Goal: Information Seeking & Learning: Learn about a topic

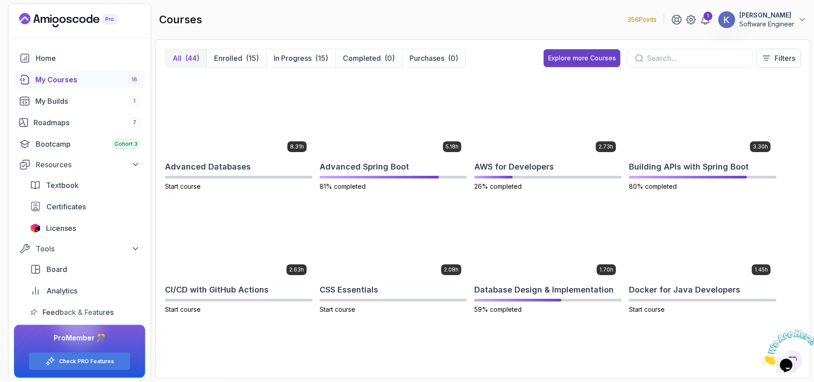
scroll to position [6, 0]
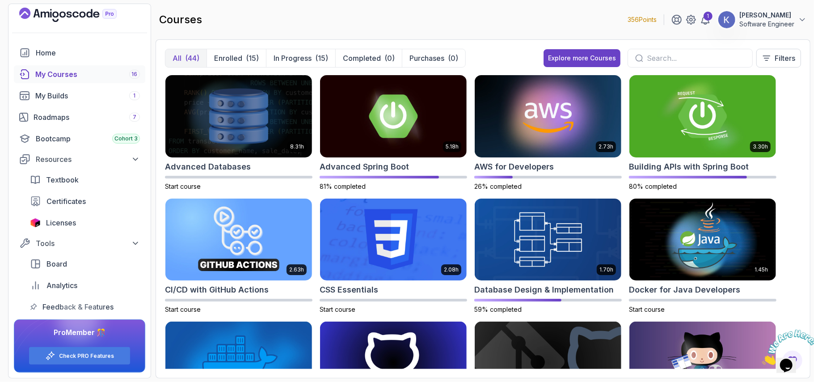
click at [669, 61] on input "text" at bounding box center [696, 58] width 98 height 11
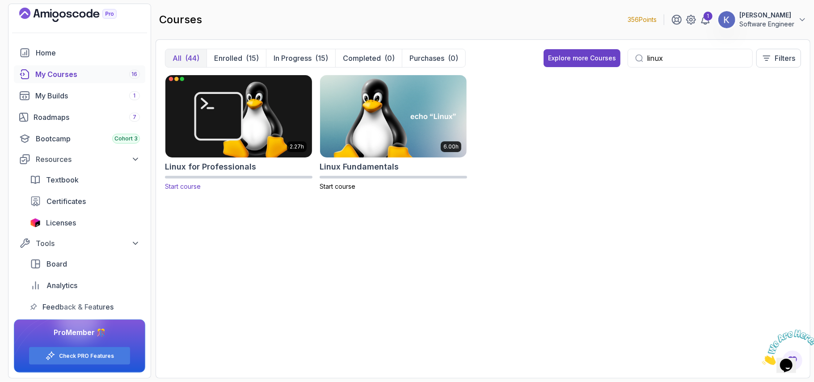
type input "linux"
click at [270, 99] on img at bounding box center [239, 116] width 154 height 86
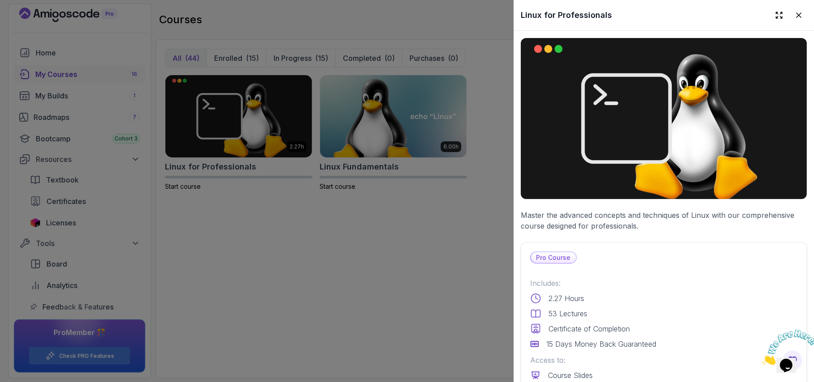
click at [676, 332] on div "Includes: 2.27 Hours 53 Lectures Certificate of Completion 15 Days Money Back G…" at bounding box center [663, 314] width 267 height 72
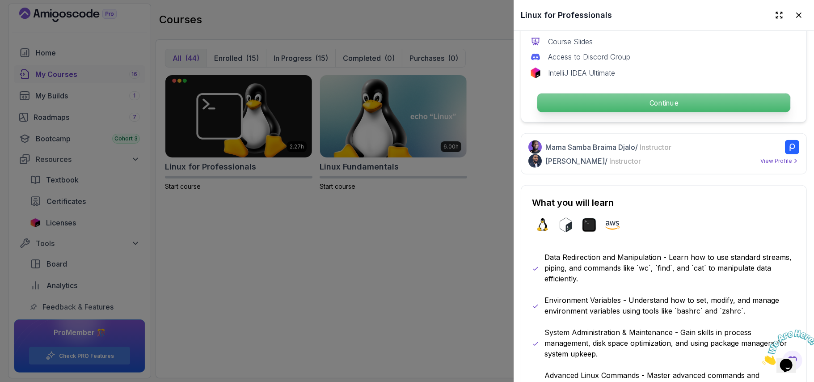
click at [627, 93] on p "Continue" at bounding box center [663, 102] width 253 height 19
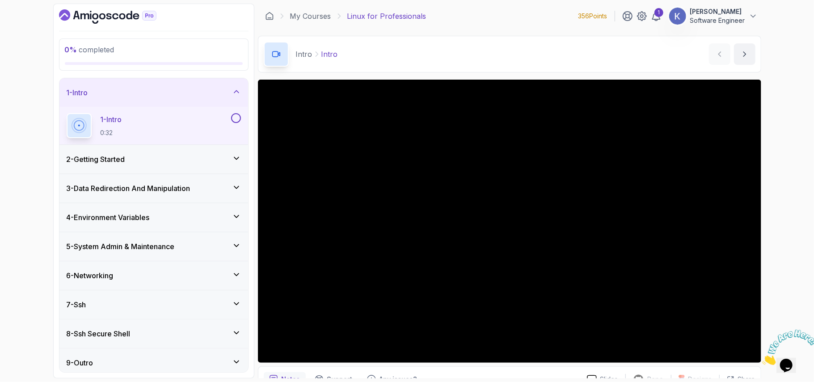
scroll to position [47, 0]
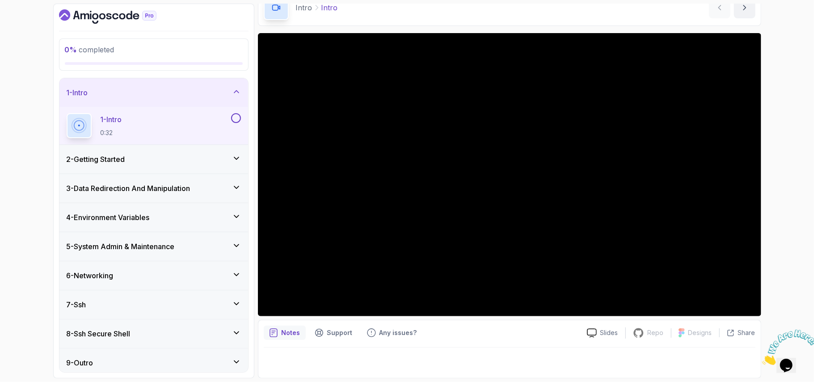
click at [144, 156] on div "2 - Getting Started" at bounding box center [154, 159] width 174 height 11
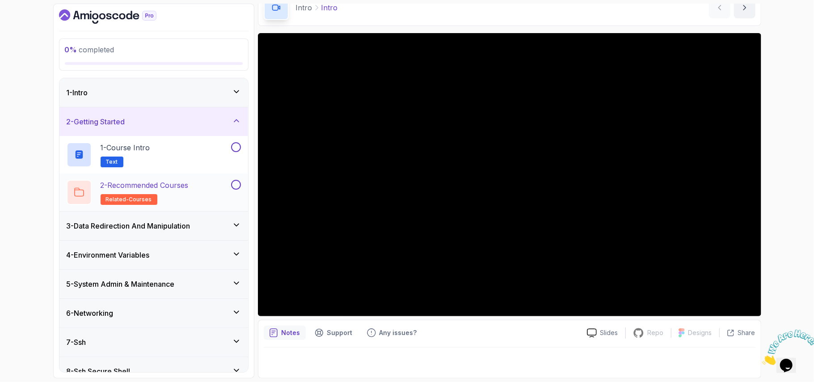
click at [182, 194] on h2 "2 - Recommended Courses related-courses" at bounding box center [145, 192] width 88 height 25
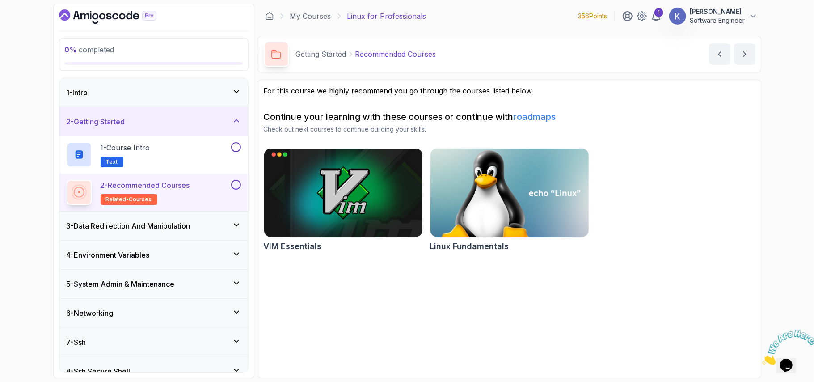
click at [472, 209] on img at bounding box center [509, 192] width 166 height 93
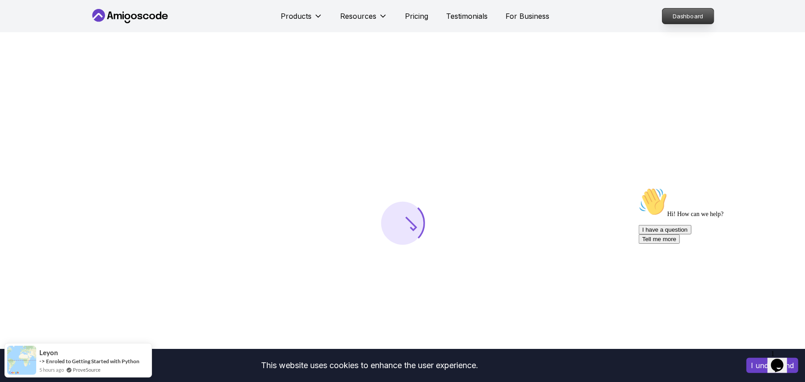
click at [672, 16] on p "Dashboard" at bounding box center [687, 15] width 51 height 15
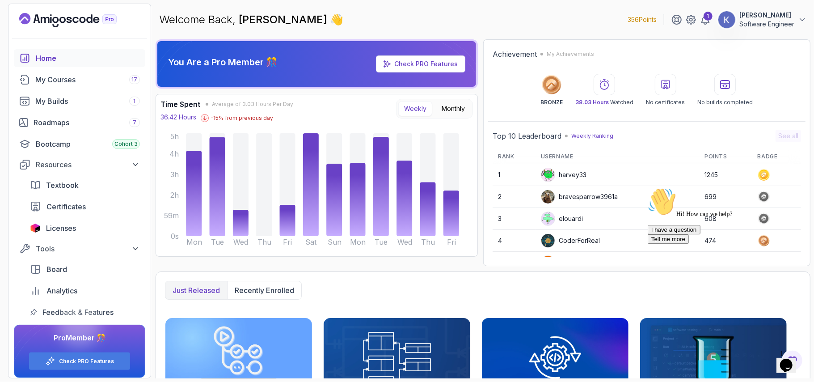
click at [67, 63] on div "Home" at bounding box center [88, 58] width 104 height 11
click at [72, 79] on div "My Courses 17" at bounding box center [87, 79] width 105 height 11
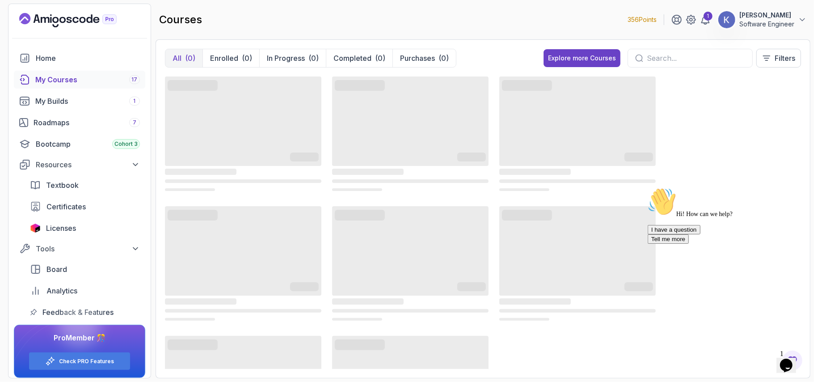
click at [662, 59] on input "text" at bounding box center [696, 58] width 98 height 11
type input "linux"
click at [726, 54] on input "linux" at bounding box center [696, 58] width 98 height 11
click at [647, 187] on icon "Chat attention grabber" at bounding box center [647, 187] width 0 height 0
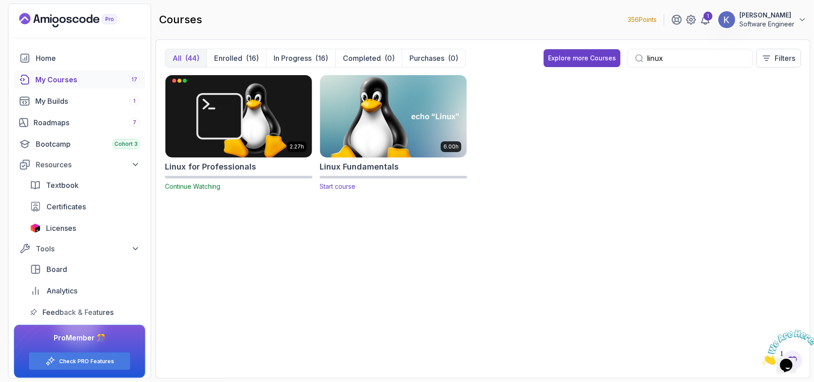
click at [387, 124] on img at bounding box center [393, 116] width 154 height 86
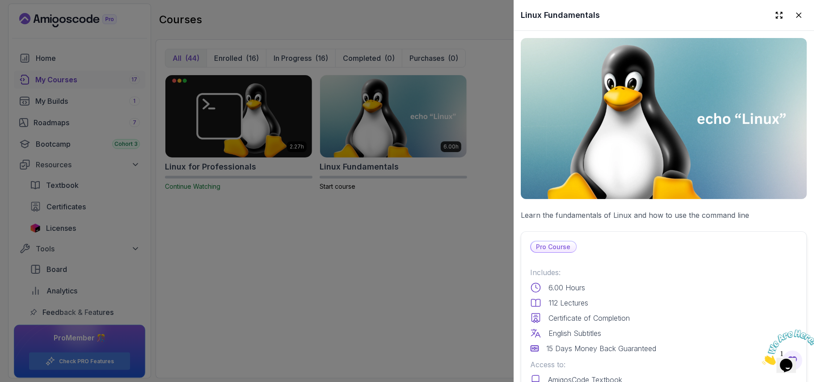
click at [633, 297] on div "112 Lectures" at bounding box center [663, 302] width 267 height 11
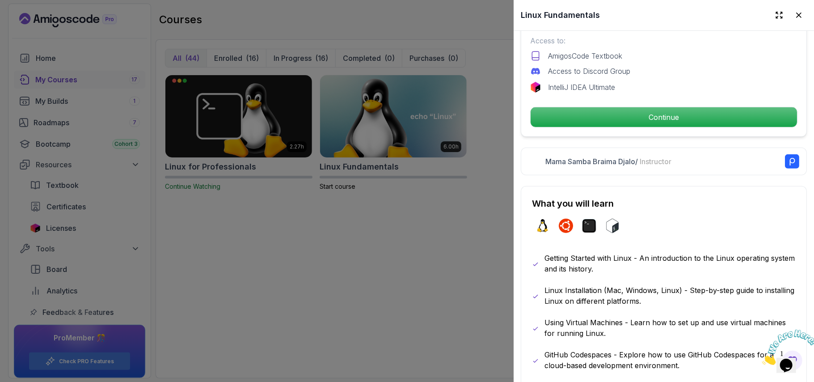
scroll to position [333, 0]
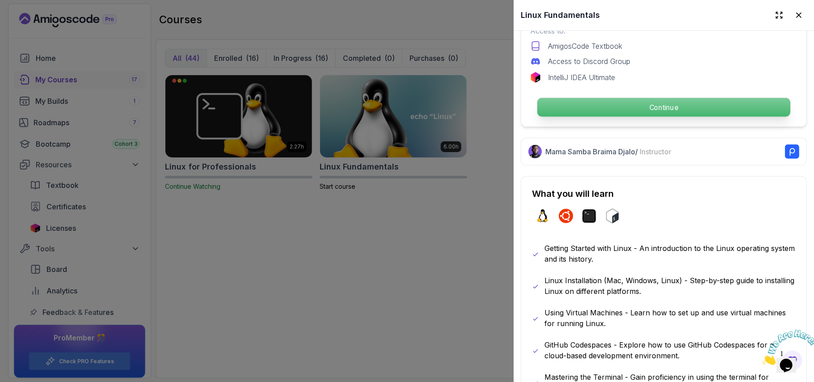
click at [628, 103] on p "Continue" at bounding box center [663, 107] width 253 height 19
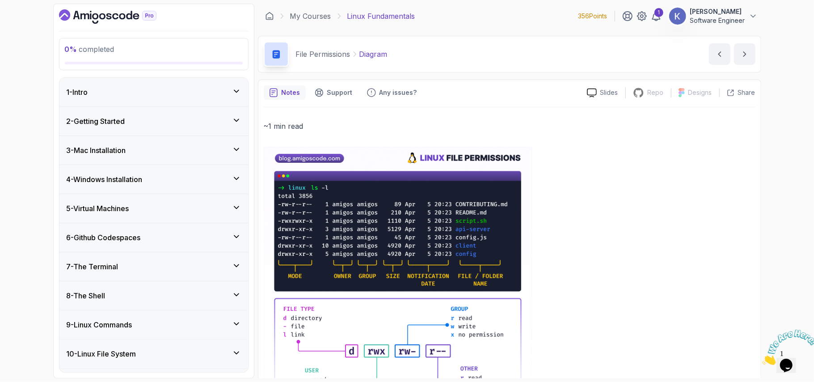
click at [563, 257] on p at bounding box center [510, 318] width 492 height 342
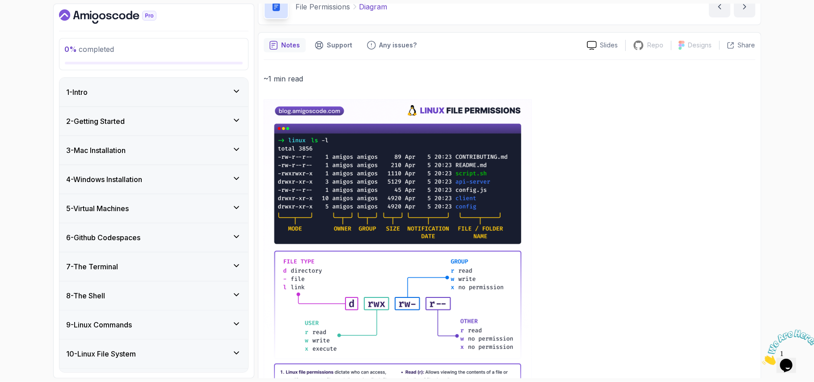
scroll to position [72, 0]
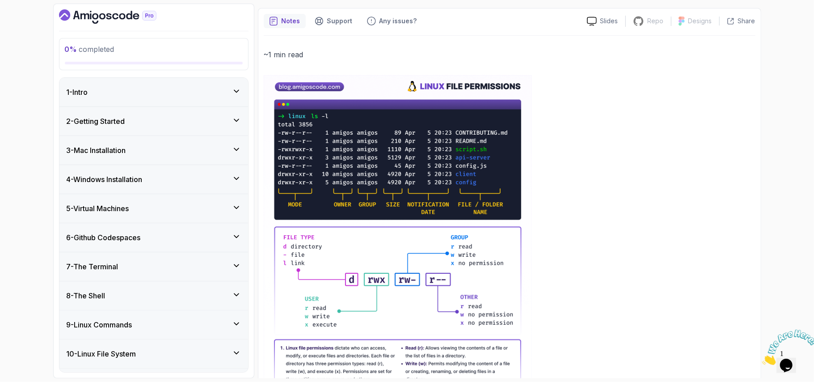
click at [496, 216] on img at bounding box center [398, 246] width 268 height 342
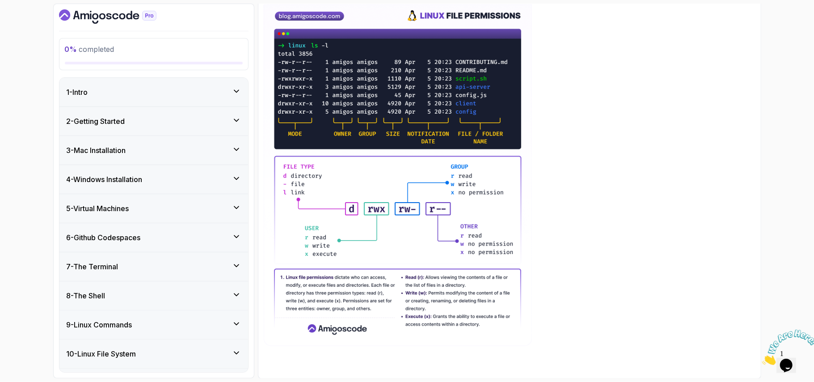
scroll to position [143, 0]
click at [766, 143] on div "0 % completed 1 - Intro 2 - Getting Started 3 - Mac Installation 4 - Windows In…" at bounding box center [407, 191] width 814 height 382
click at [703, 104] on p at bounding box center [510, 175] width 492 height 342
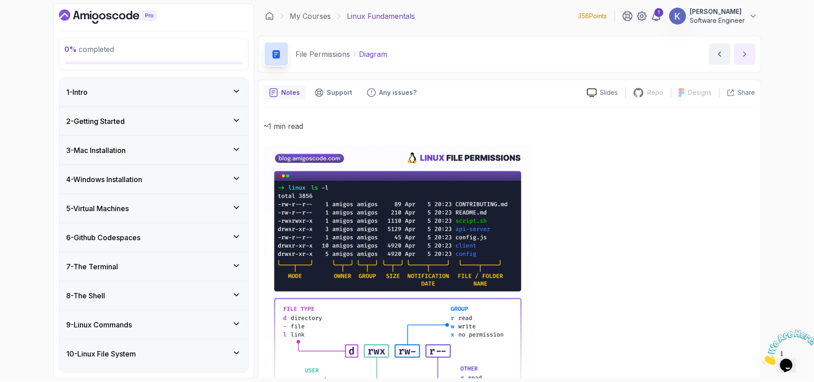
click at [743, 63] on button "next content" at bounding box center [744, 53] width 21 height 21
click at [744, 55] on icon "next content" at bounding box center [744, 54] width 9 height 9
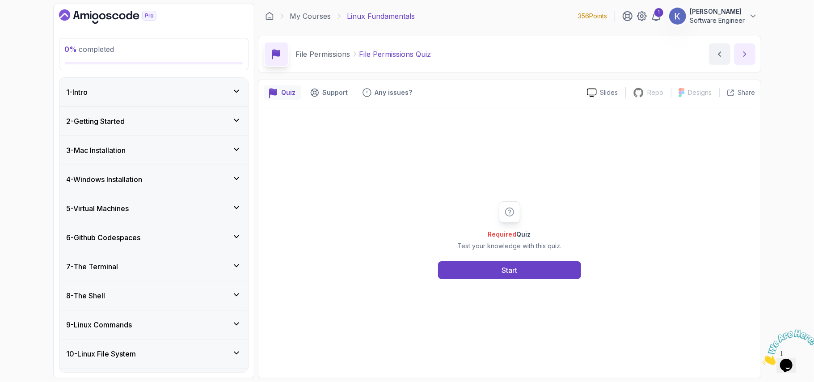
click at [744, 55] on icon "next content" at bounding box center [744, 54] width 9 height 9
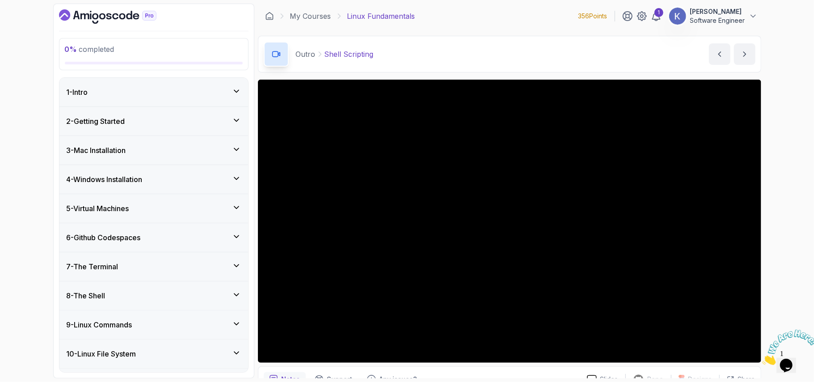
click at [236, 90] on icon at bounding box center [236, 91] width 9 height 9
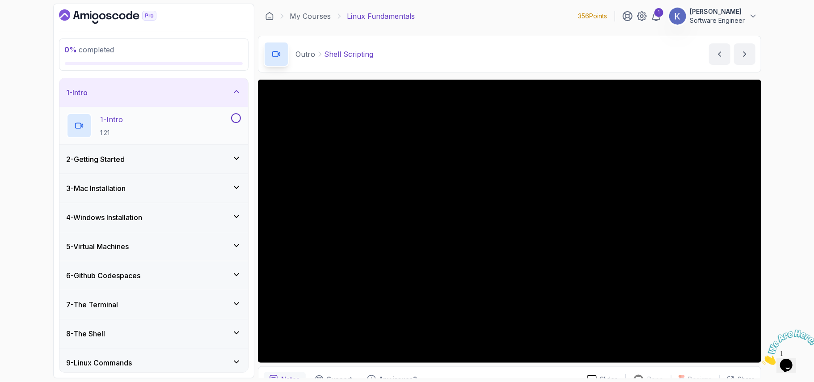
click at [194, 124] on div "1 - Intro 1:21" at bounding box center [148, 125] width 163 height 25
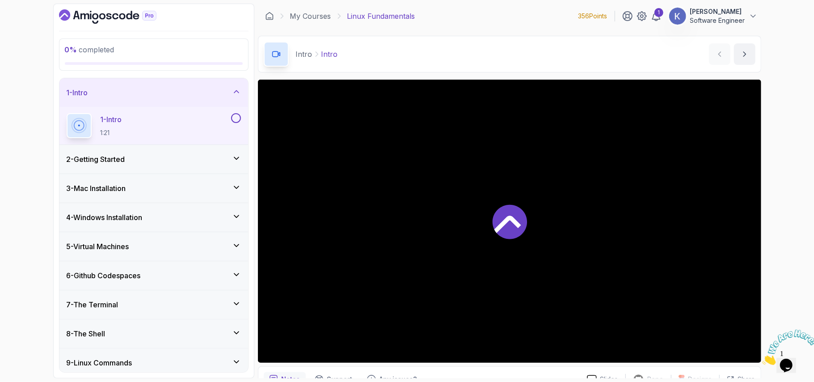
click at [194, 124] on div "1 - Intro 1:21" at bounding box center [148, 125] width 163 height 25
click at [244, 158] on div "2 - Getting Started" at bounding box center [153, 159] width 189 height 29
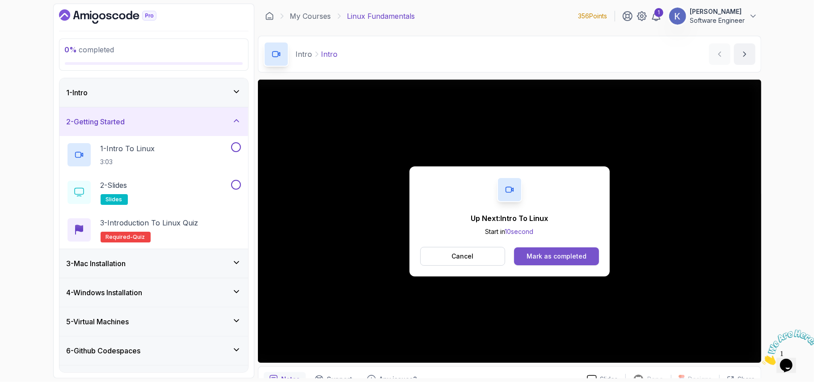
click at [586, 253] on button "Mark as completed" at bounding box center [556, 256] width 84 height 18
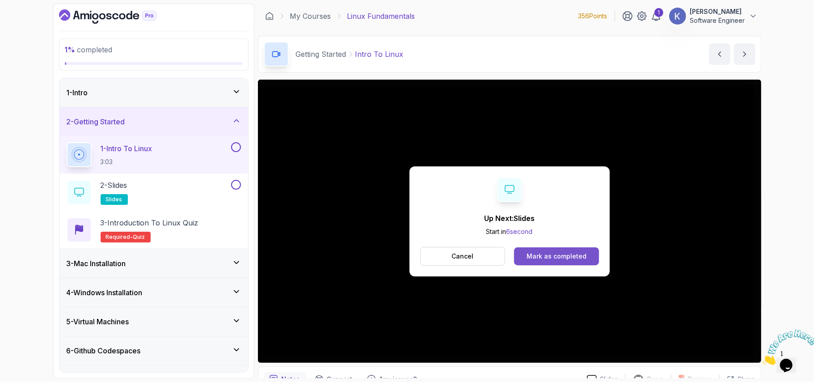
click at [596, 259] on button "Mark as completed" at bounding box center [556, 256] width 84 height 18
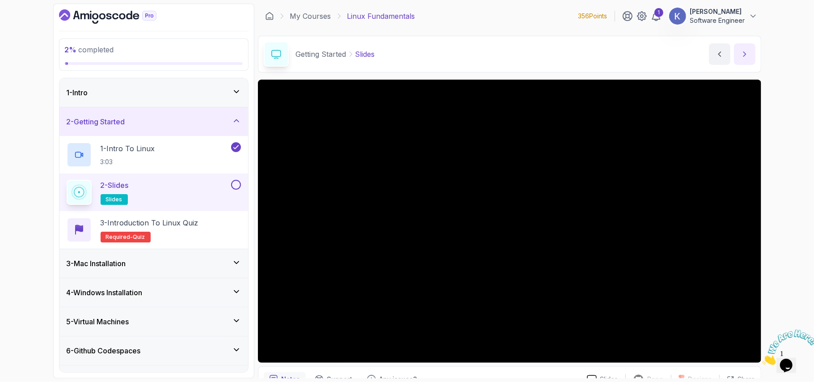
click at [749, 56] on button "next content" at bounding box center [744, 53] width 21 height 21
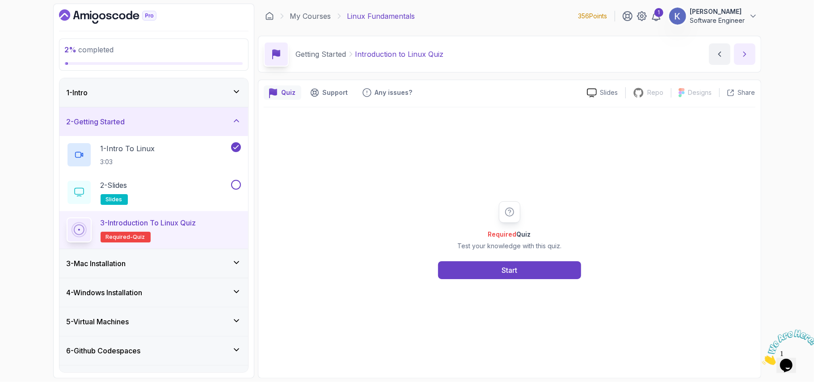
click at [749, 56] on button "next content" at bounding box center [744, 53] width 21 height 21
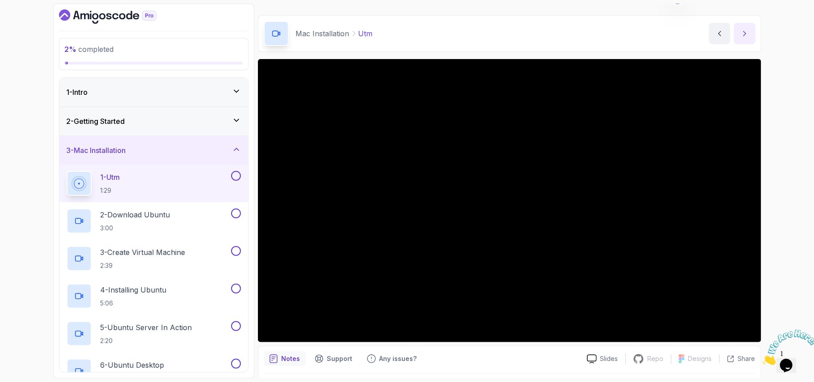
scroll to position [24, 0]
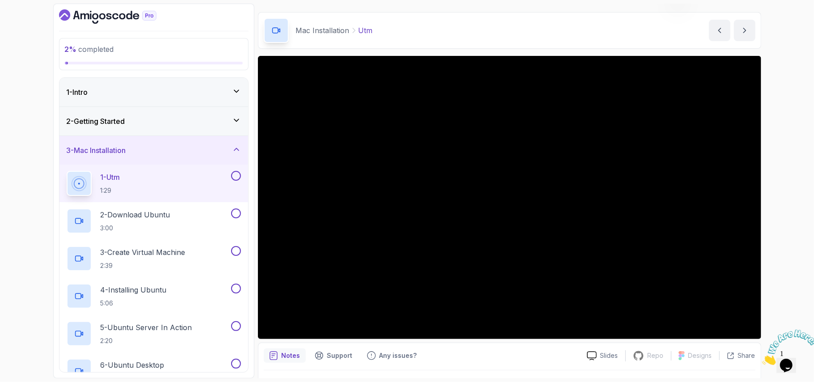
click at [63, 182] on div "1 - Utm 1:29" at bounding box center [153, 184] width 189 height 38
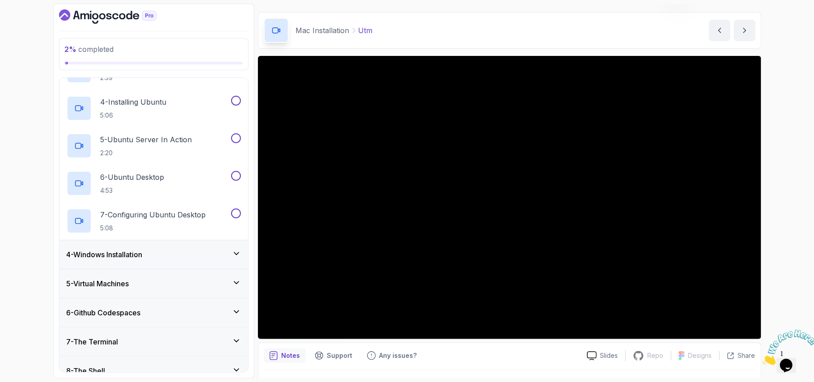
scroll to position [190, 0]
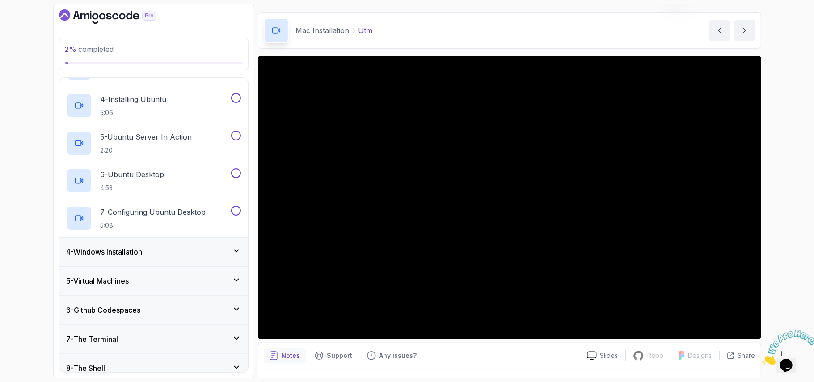
click at [129, 244] on div "4 - Windows Installation" at bounding box center [153, 251] width 189 height 29
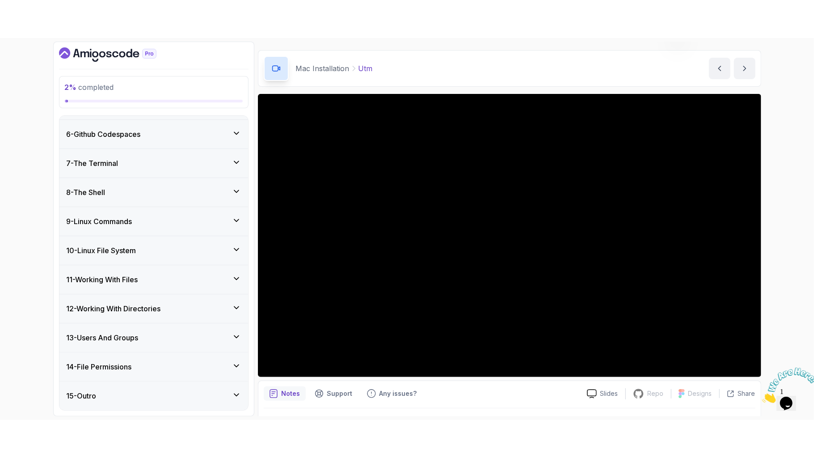
scroll to position [76, 0]
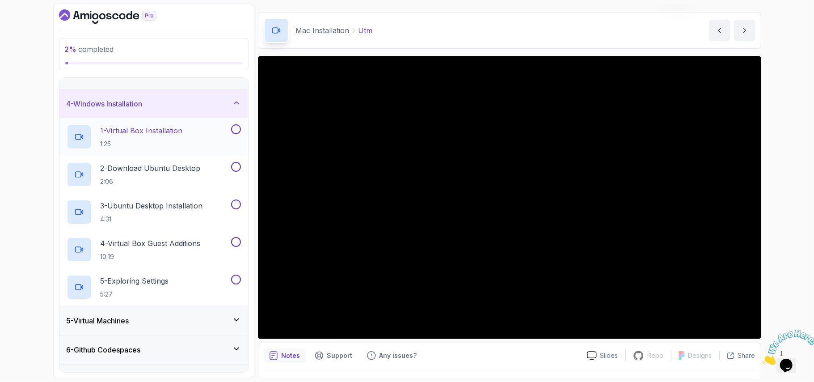
click at [181, 141] on p "1:25" at bounding box center [142, 143] width 82 height 9
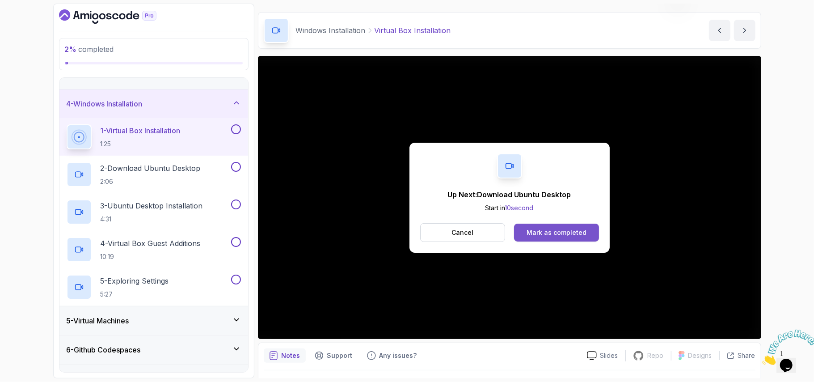
click at [566, 229] on div "Mark as completed" at bounding box center [557, 232] width 60 height 9
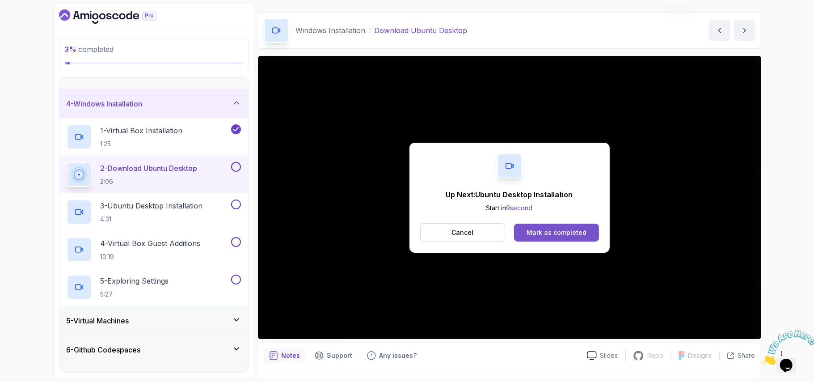
click at [543, 235] on div "Mark as completed" at bounding box center [557, 232] width 60 height 9
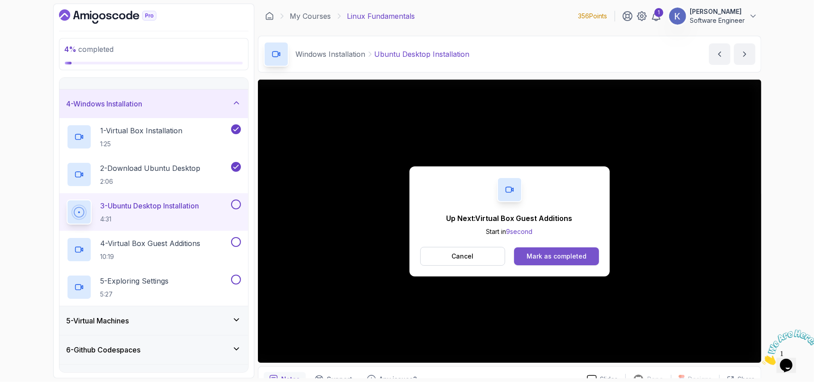
click at [560, 257] on div "Mark as completed" at bounding box center [557, 256] width 60 height 9
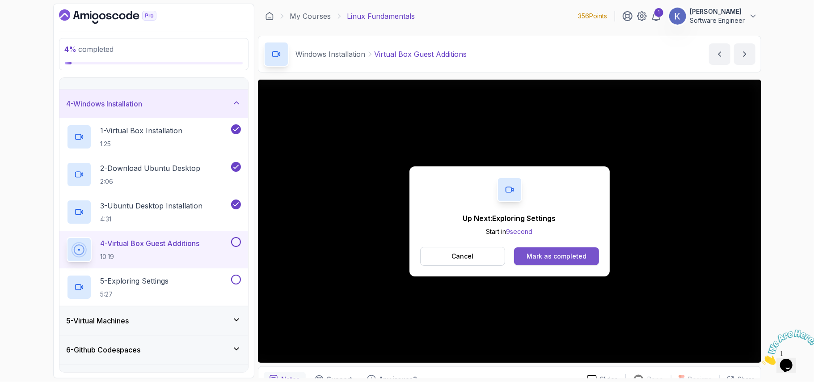
click at [573, 254] on div "Mark as completed" at bounding box center [557, 256] width 60 height 9
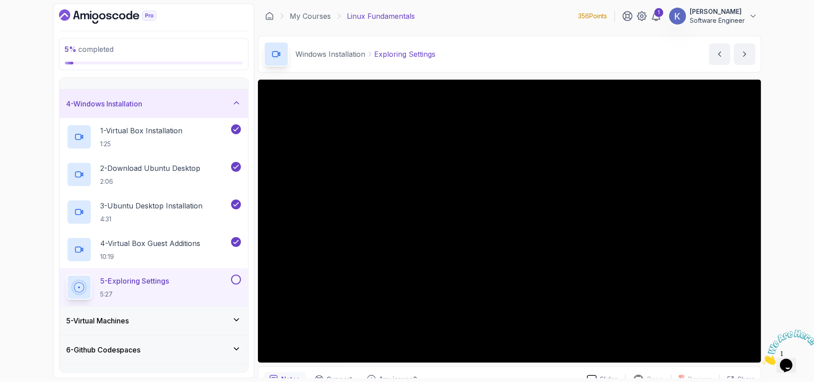
click at [208, 325] on div "5 - Virtual Machines" at bounding box center [154, 320] width 174 height 11
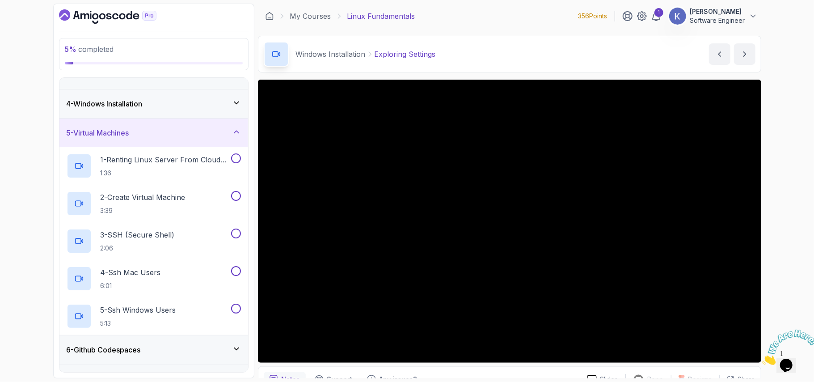
click at [805, 325] on div "5 % completed 1 - Intro 2 - Getting Started 3 - Mac Installation 4 - Windows In…" at bounding box center [407, 191] width 814 height 382
click at [762, 358] on icon "Close" at bounding box center [762, 362] width 0 height 8
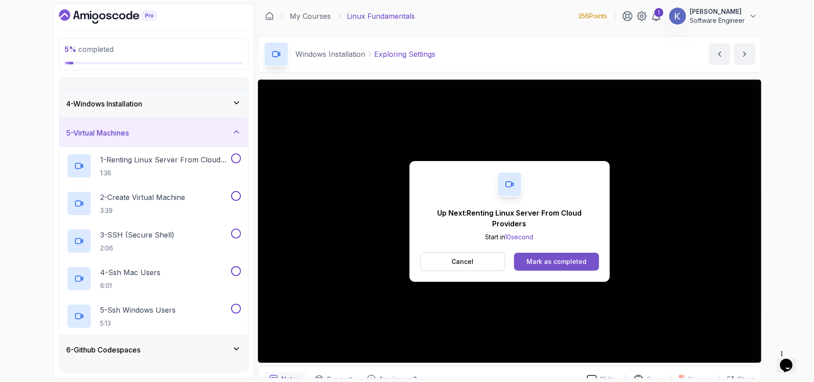
click at [567, 258] on div "Mark as completed" at bounding box center [557, 261] width 60 height 9
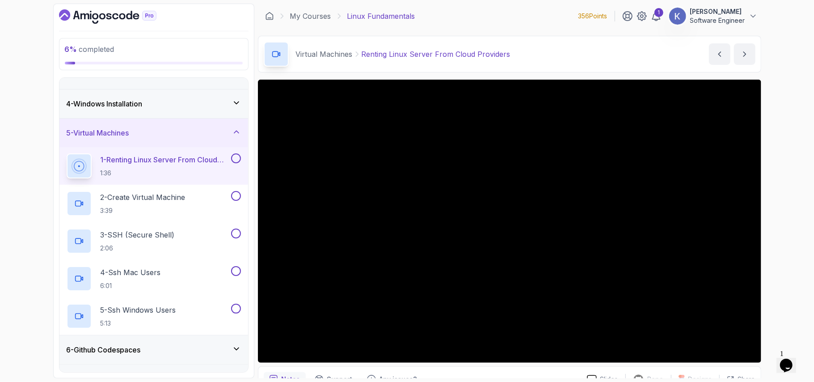
click at [551, 55] on div "Virtual Machines Renting Linux Server From Cloud Providers Renting Linux Server…" at bounding box center [509, 54] width 503 height 37
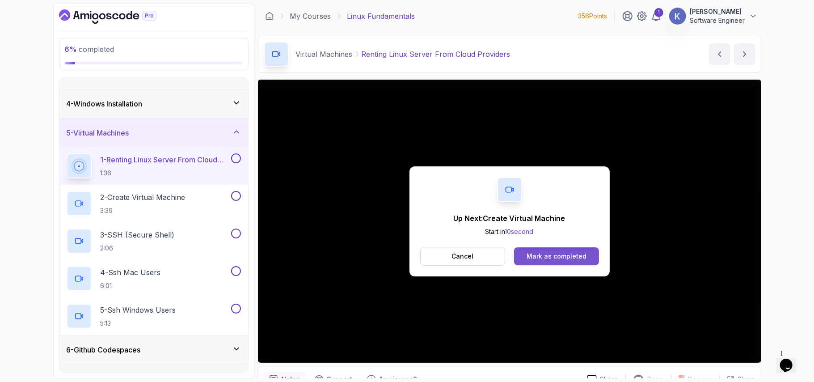
click at [589, 250] on button "Mark as completed" at bounding box center [556, 256] width 84 height 18
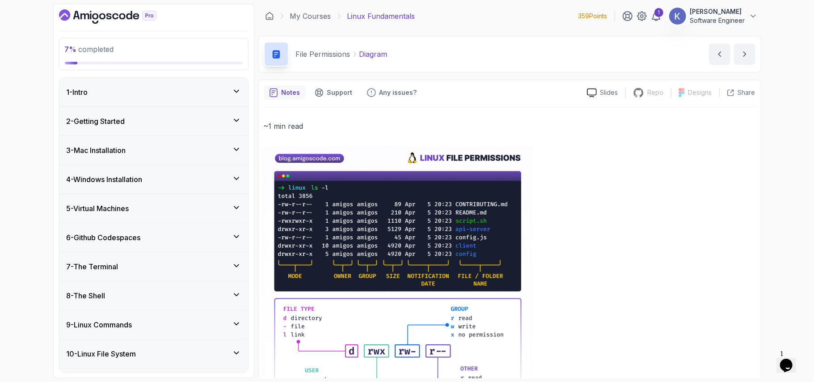
click at [202, 183] on div "4 - Windows Installation" at bounding box center [154, 179] width 174 height 11
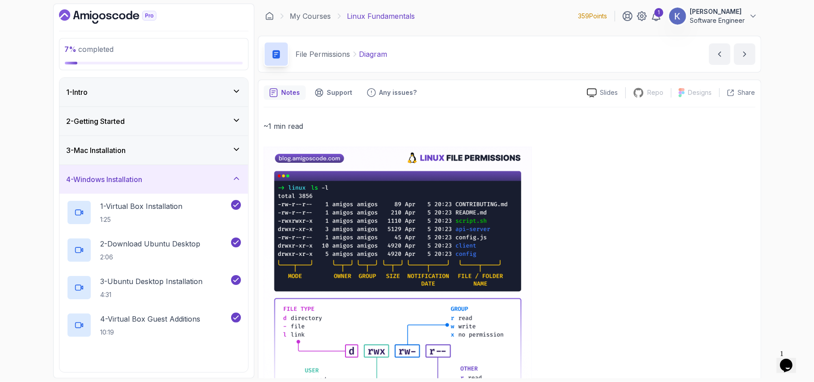
click at [202, 183] on div "4 - Windows Installation" at bounding box center [154, 179] width 174 height 11
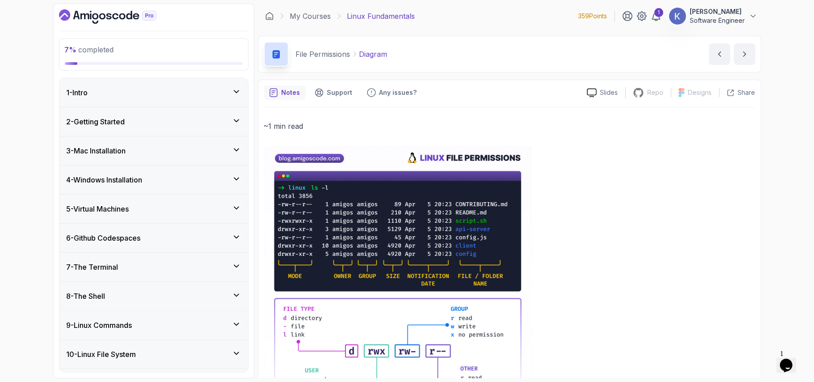
click at [182, 217] on div "5 - Virtual Machines" at bounding box center [153, 208] width 189 height 29
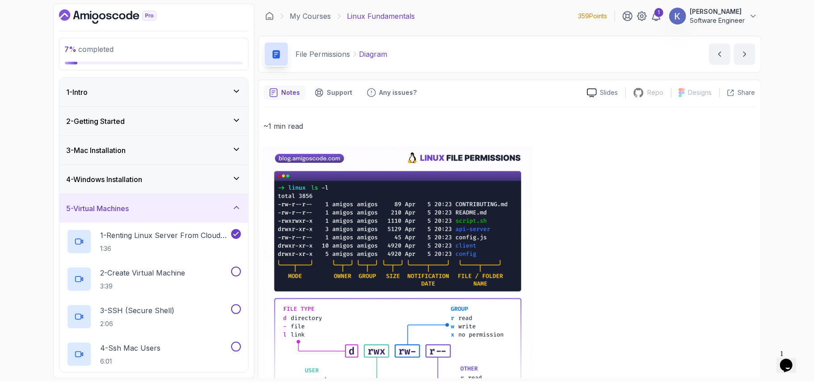
click at [174, 207] on div "5 - Virtual Machines" at bounding box center [154, 208] width 174 height 11
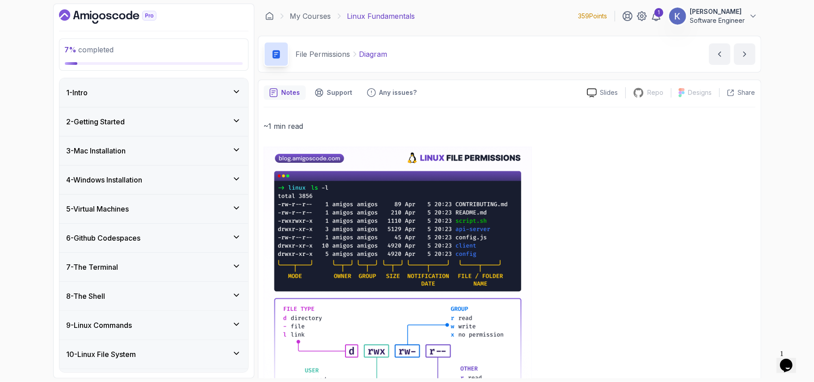
click at [165, 234] on div "6 - Github Codespaces" at bounding box center [154, 237] width 174 height 11
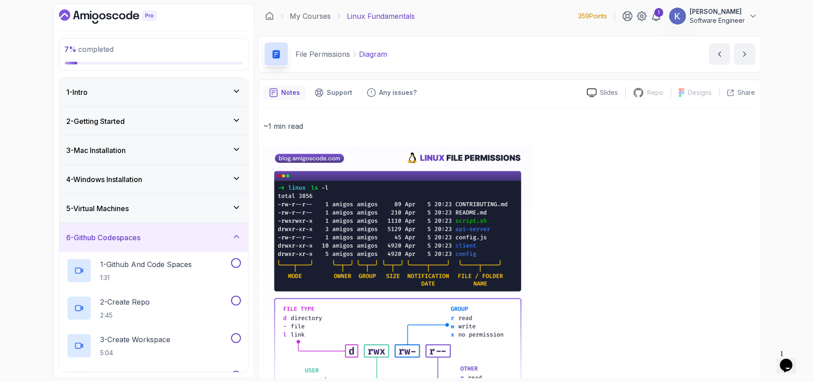
click at [158, 209] on div "5 - Virtual Machines" at bounding box center [154, 208] width 174 height 11
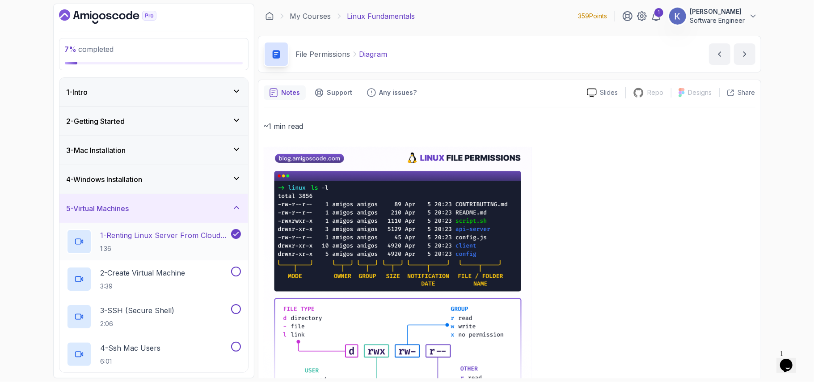
click at [183, 247] on p "1:36" at bounding box center [165, 248] width 129 height 9
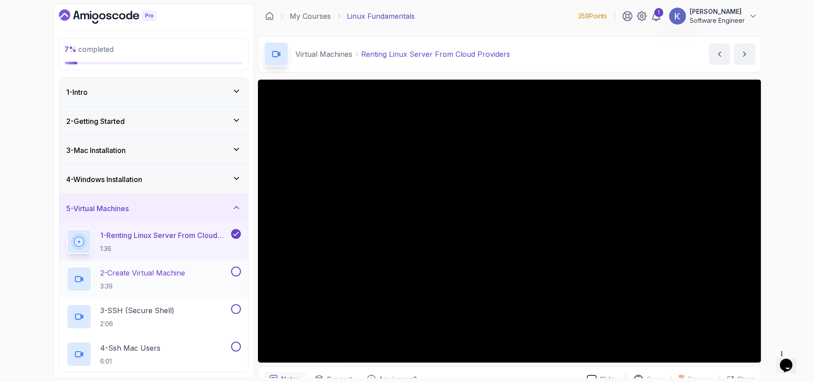
click at [185, 287] on p "3:39" at bounding box center [143, 286] width 85 height 9
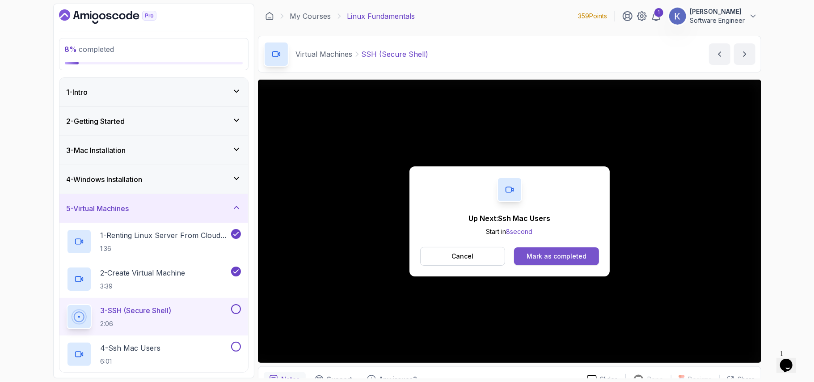
click at [537, 254] on div "Mark as completed" at bounding box center [557, 256] width 60 height 9
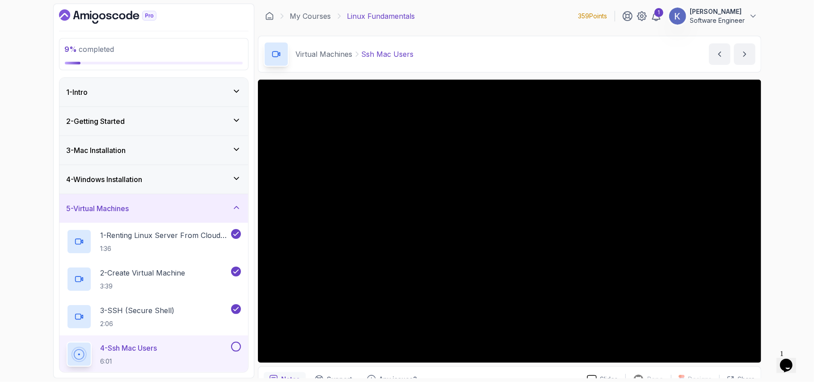
click at [65, 355] on div "4 - Ssh Mac Users 6:01" at bounding box center [153, 354] width 189 height 38
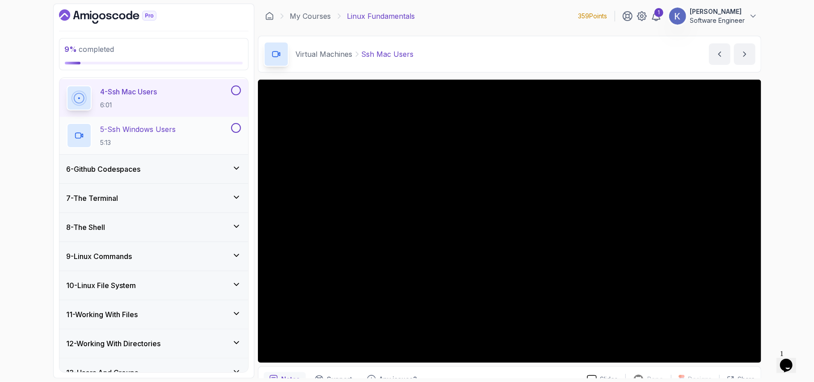
click at [152, 127] on p "5 - Ssh Windows Users" at bounding box center [139, 129] width 76 height 11
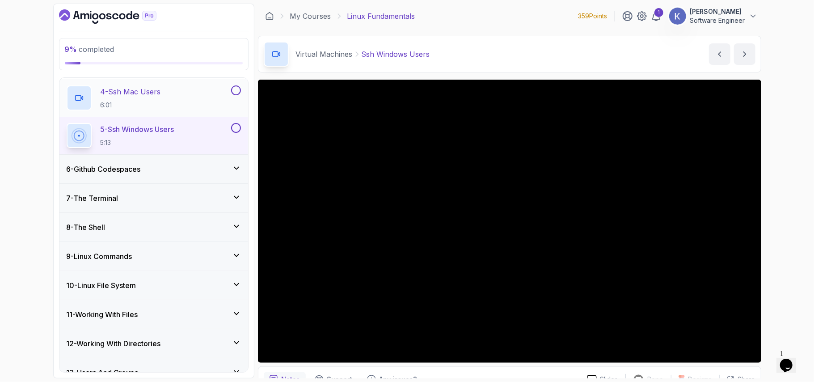
click at [236, 87] on button at bounding box center [236, 90] width 10 height 10
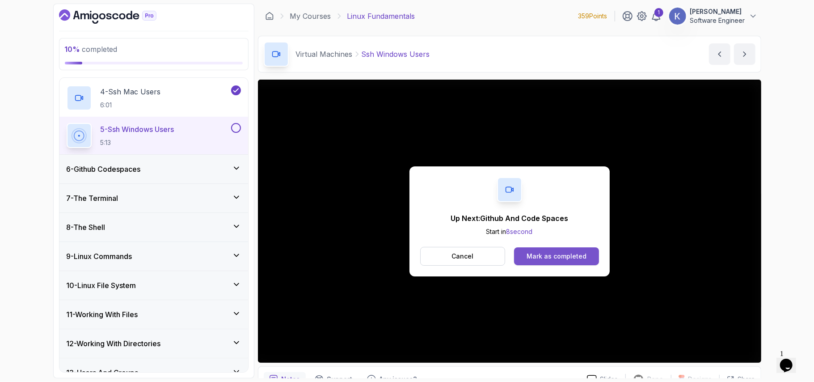
click at [560, 253] on div "Mark as completed" at bounding box center [557, 256] width 60 height 9
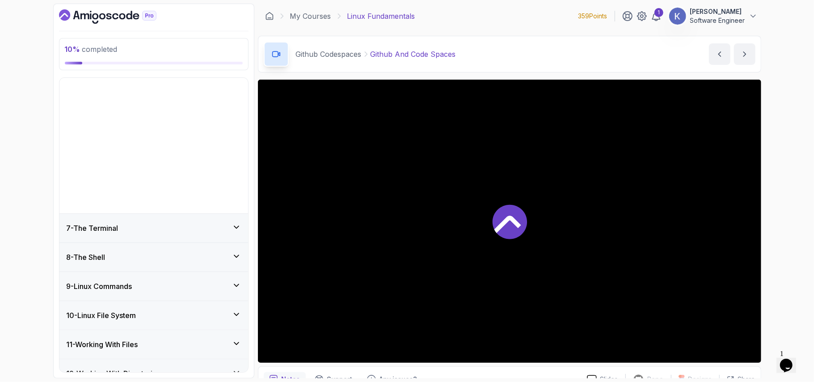
scroll to position [144, 0]
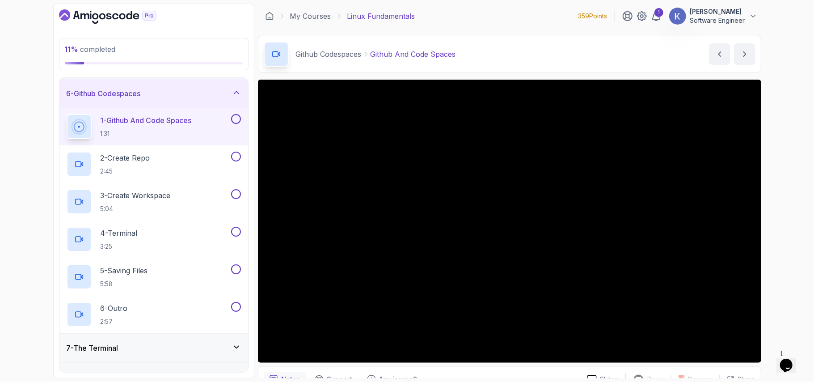
click at [215, 95] on div "6 - Github Codespaces" at bounding box center [154, 93] width 174 height 11
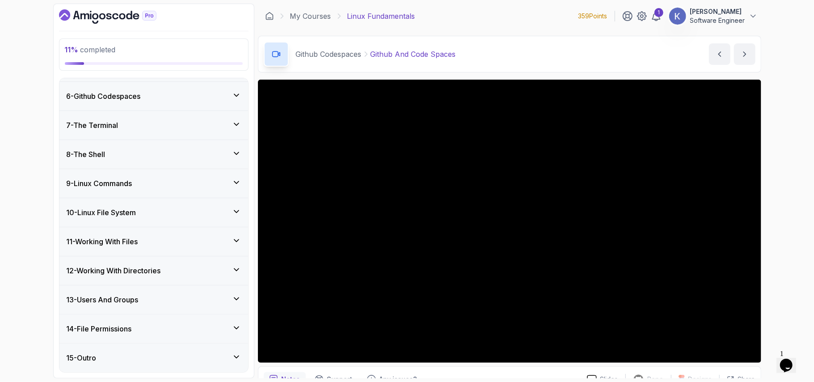
click at [187, 157] on div "8 - The Shell" at bounding box center [154, 154] width 174 height 11
